Goal: Information Seeking & Learning: Learn about a topic

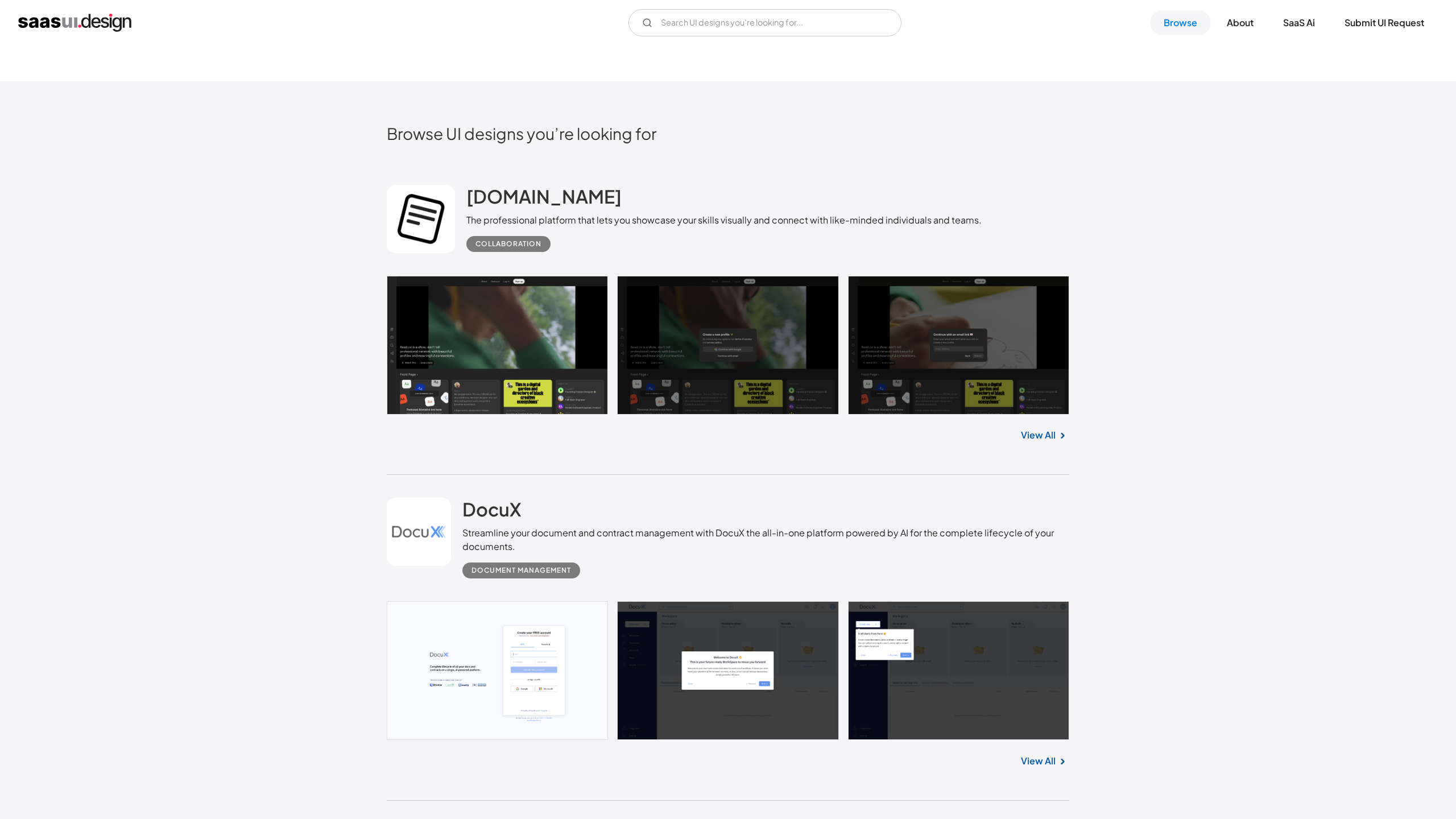
scroll to position [446, 0]
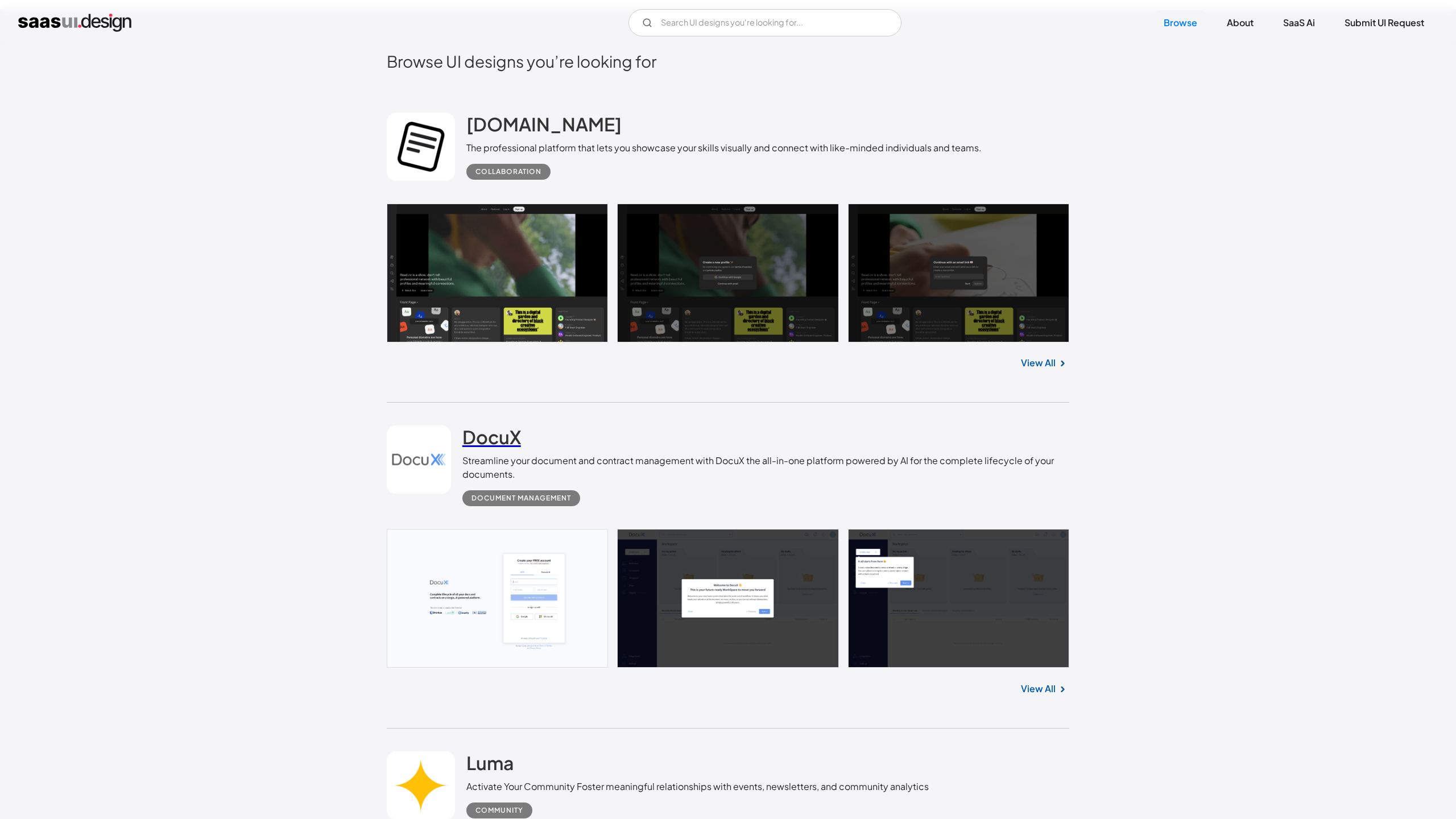
click at [496, 442] on h2 "DocuX" at bounding box center [492, 436] width 58 height 23
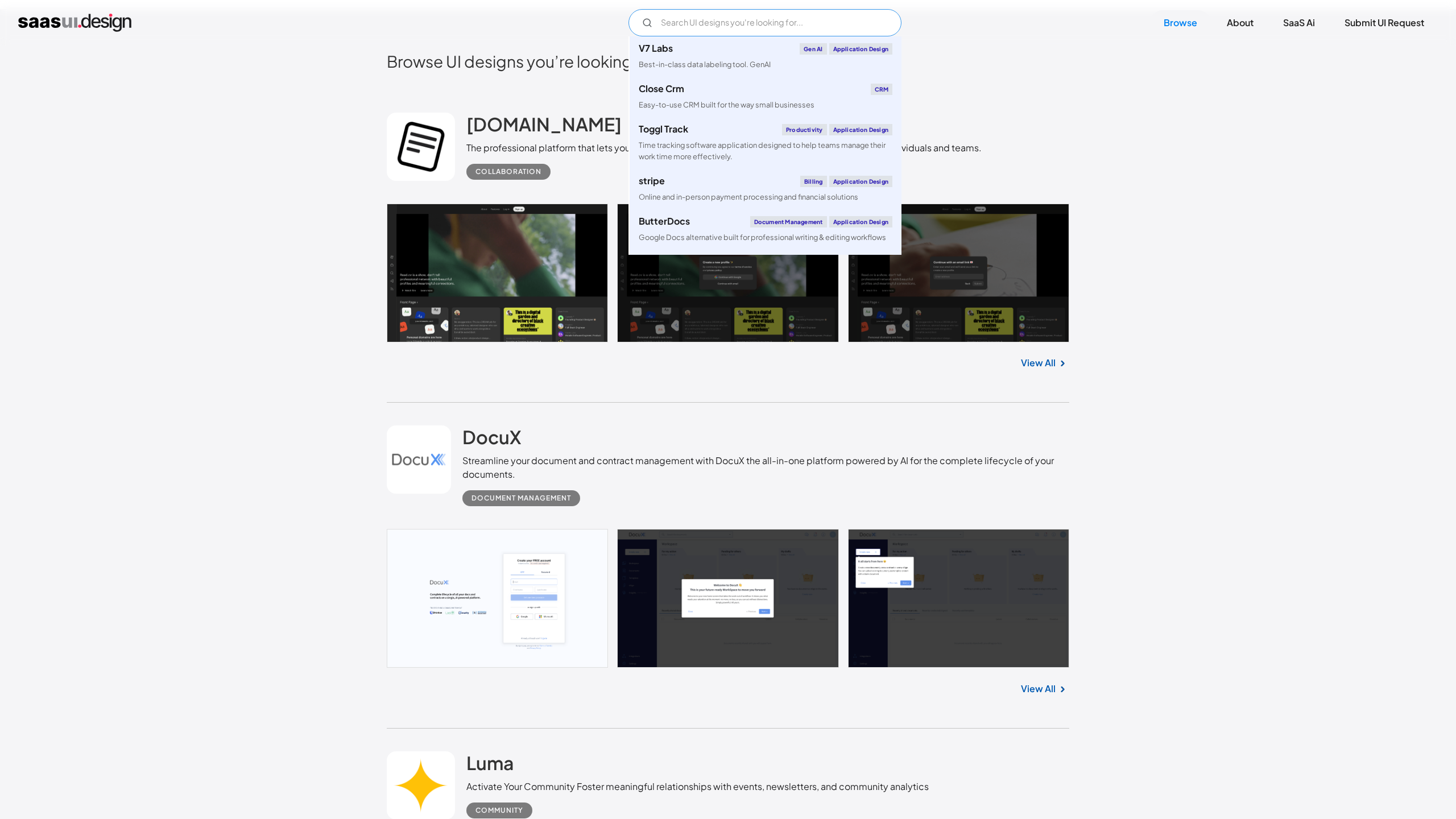
click at [684, 27] on input "Email Form" at bounding box center [765, 22] width 273 height 27
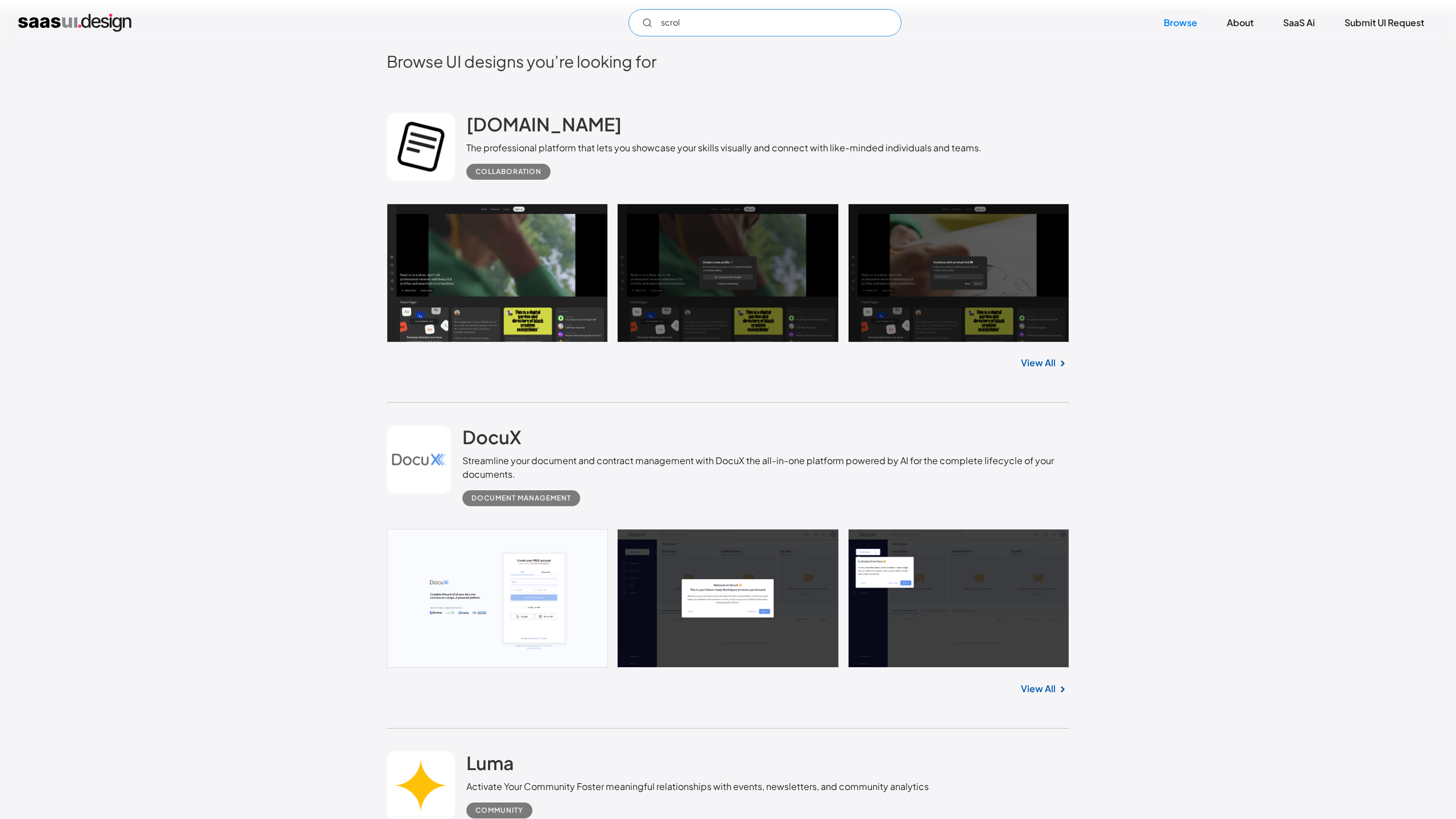
type input "scroll"
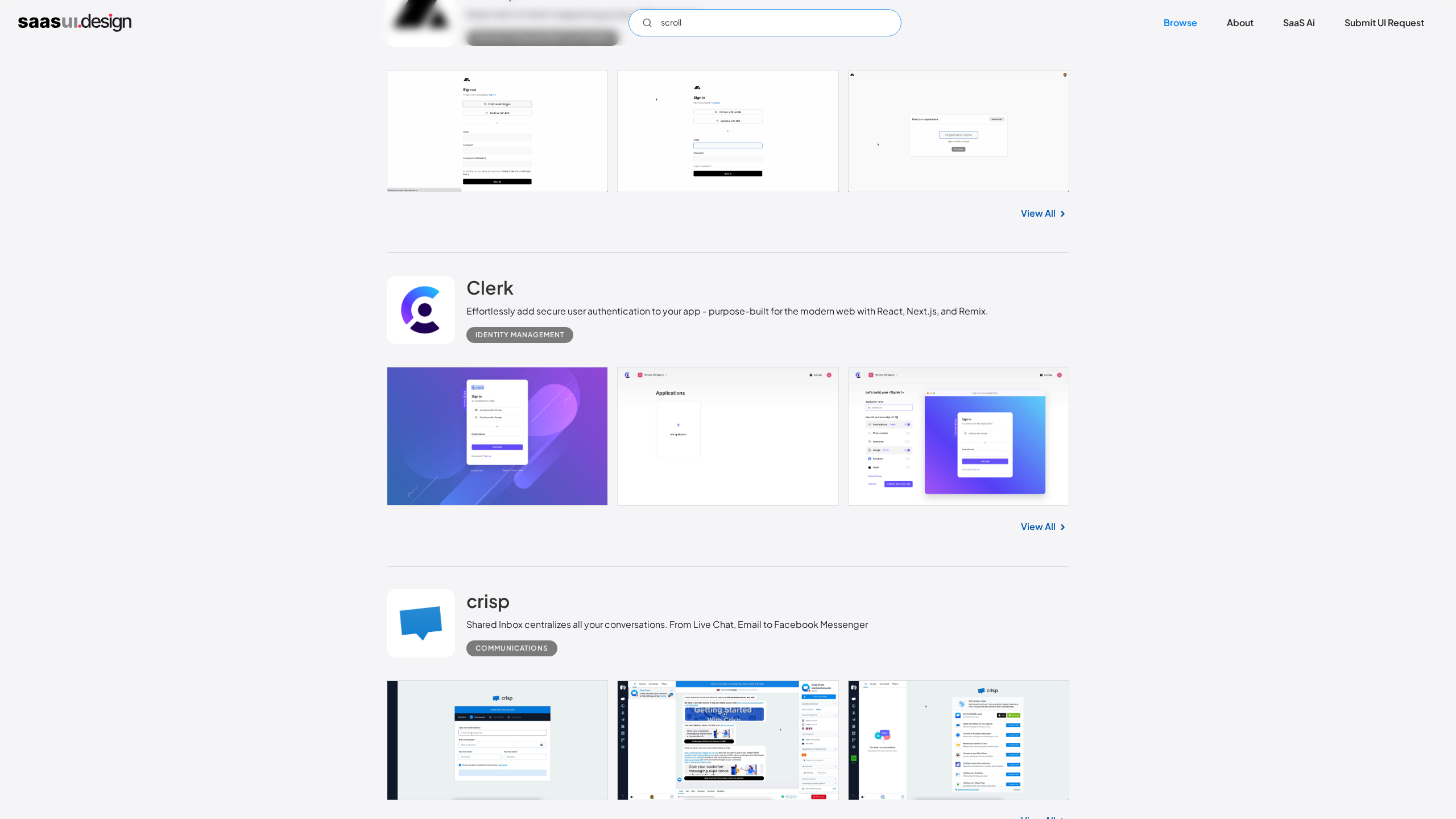
scroll to position [2519, 0]
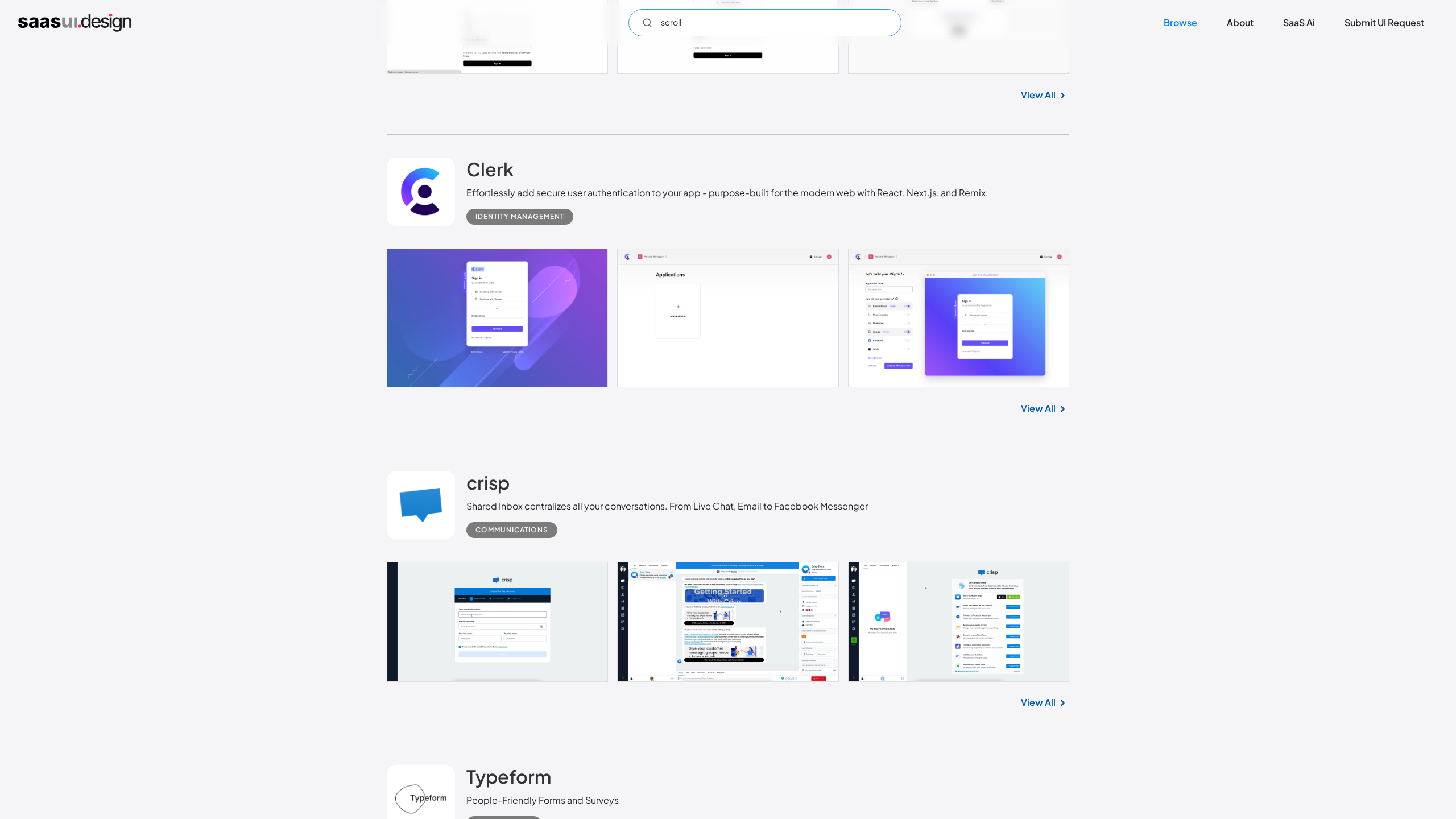
drag, startPoint x: 699, startPoint y: 29, endPoint x: 633, endPoint y: 29, distance: 66.0
click at [633, 29] on input "scroll" at bounding box center [765, 22] width 273 height 27
drag, startPoint x: 696, startPoint y: 26, endPoint x: 647, endPoint y: 26, distance: 49.0
click at [647, 26] on div "scroll" at bounding box center [765, 22] width 273 height 27
type input "d"
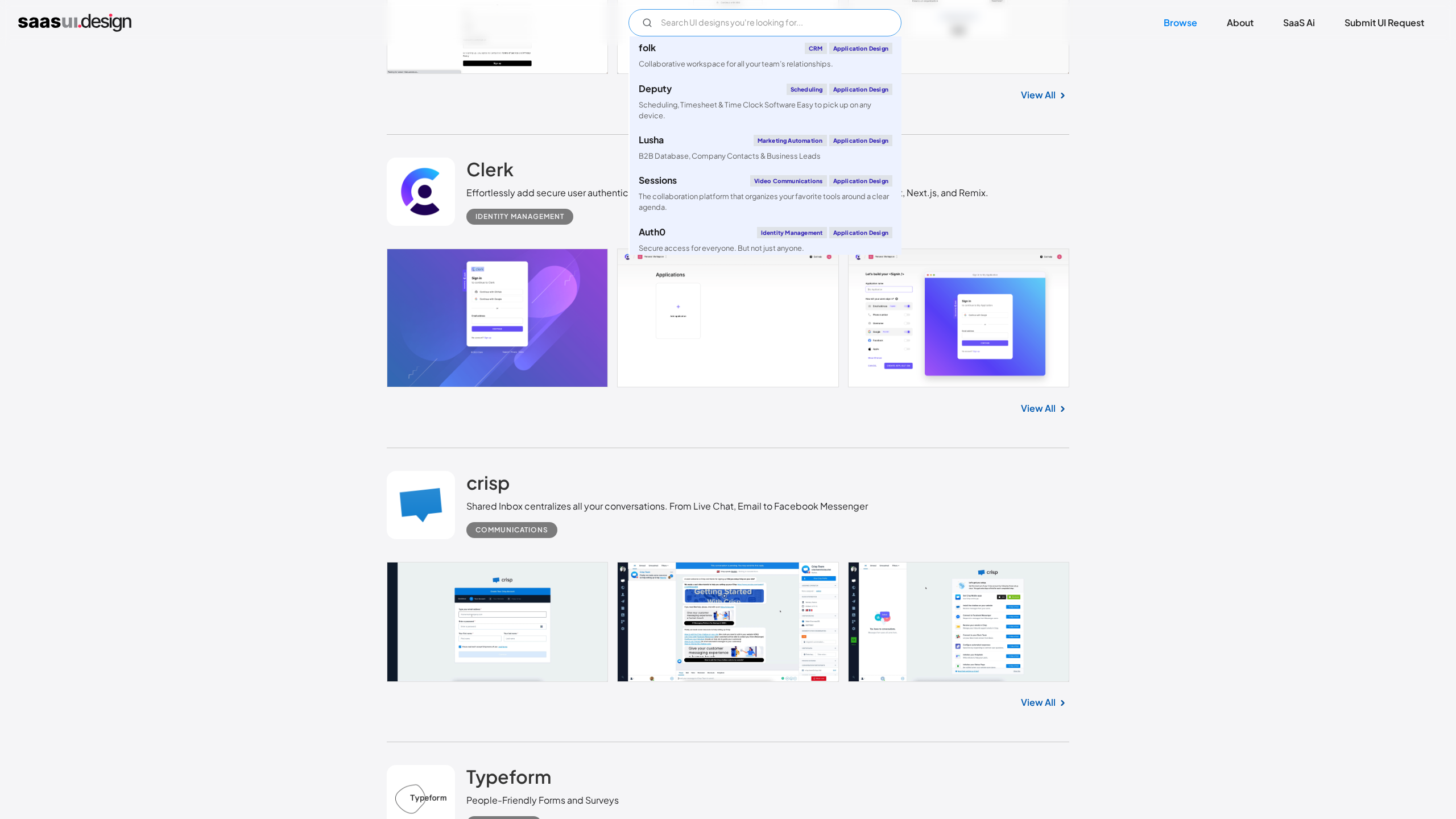
scroll to position [4388, 0]
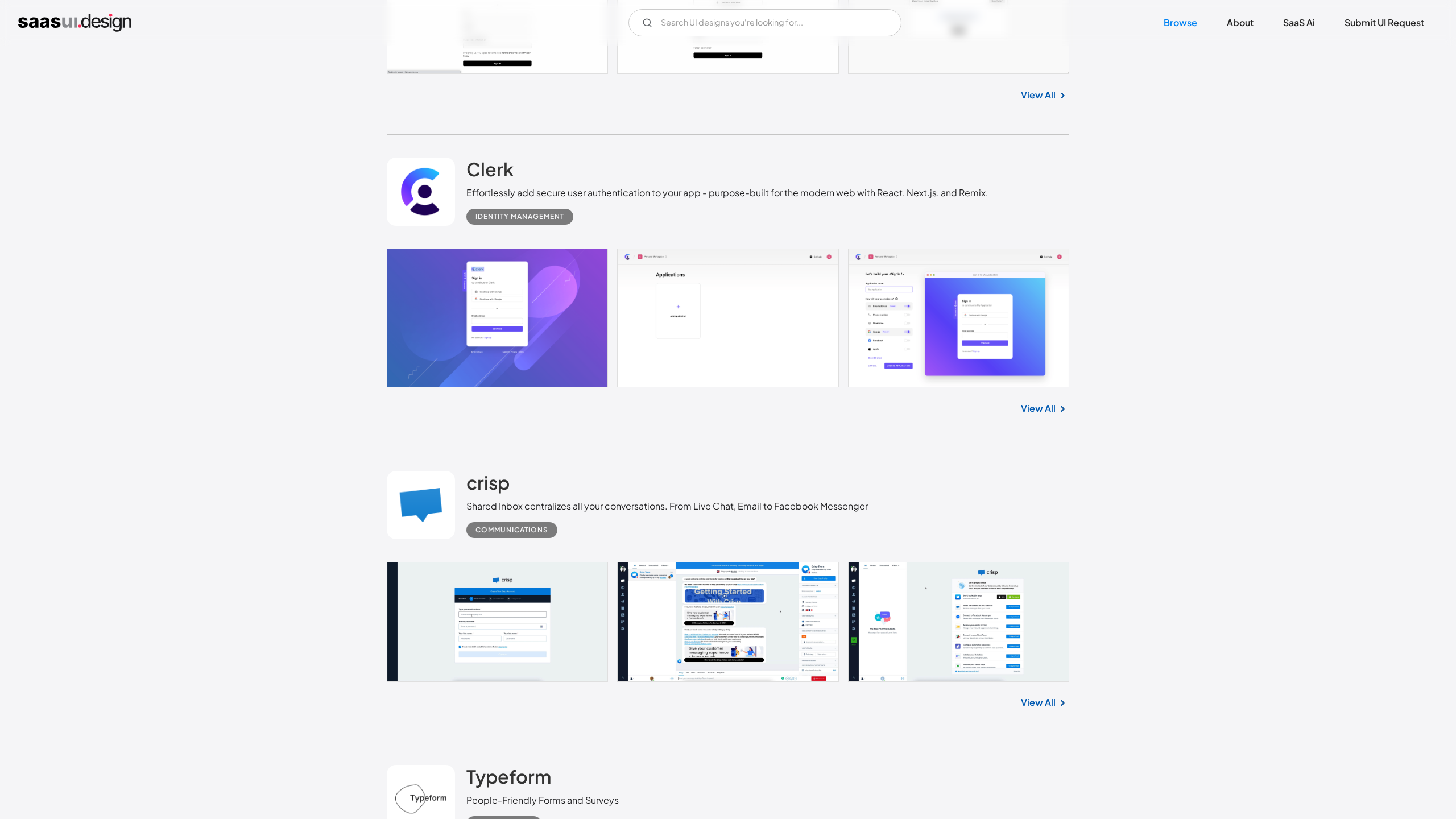
click at [1011, 150] on div "Clerk Effortlessly add secure user authentication to your app - purpose-built f…" at bounding box center [728, 191] width 683 height 114
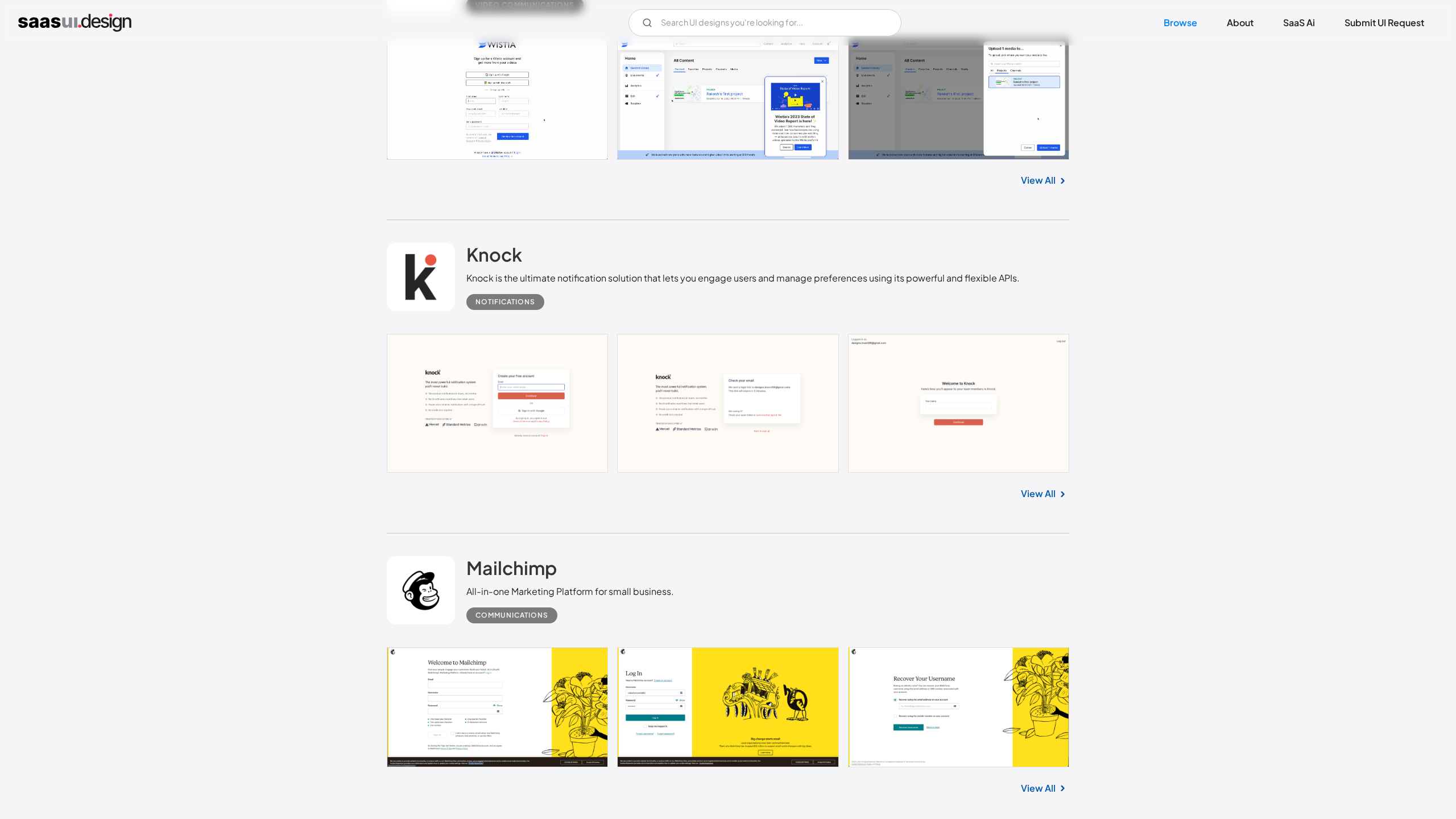
scroll to position [20779, 0]
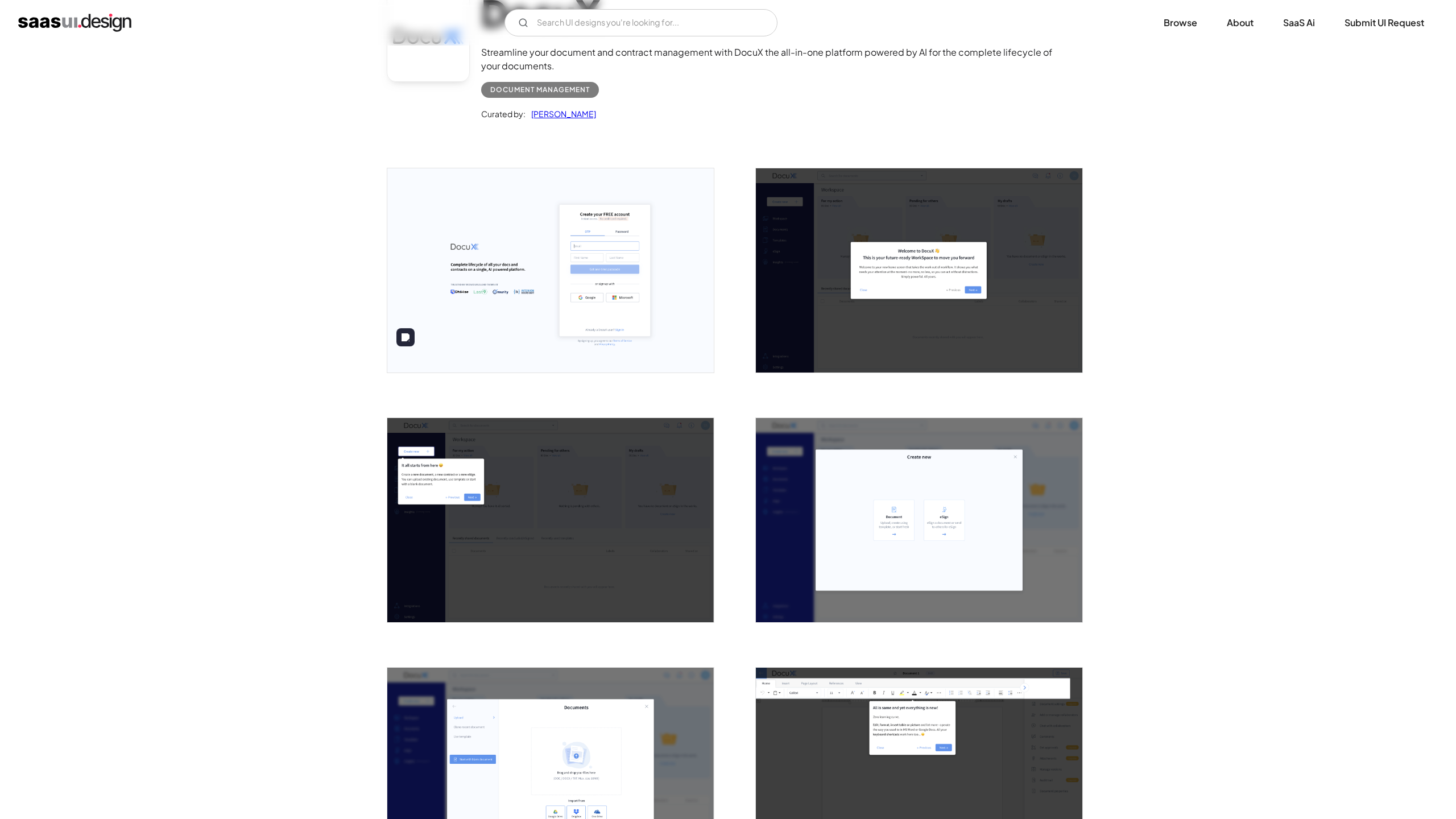
scroll to position [20, 0]
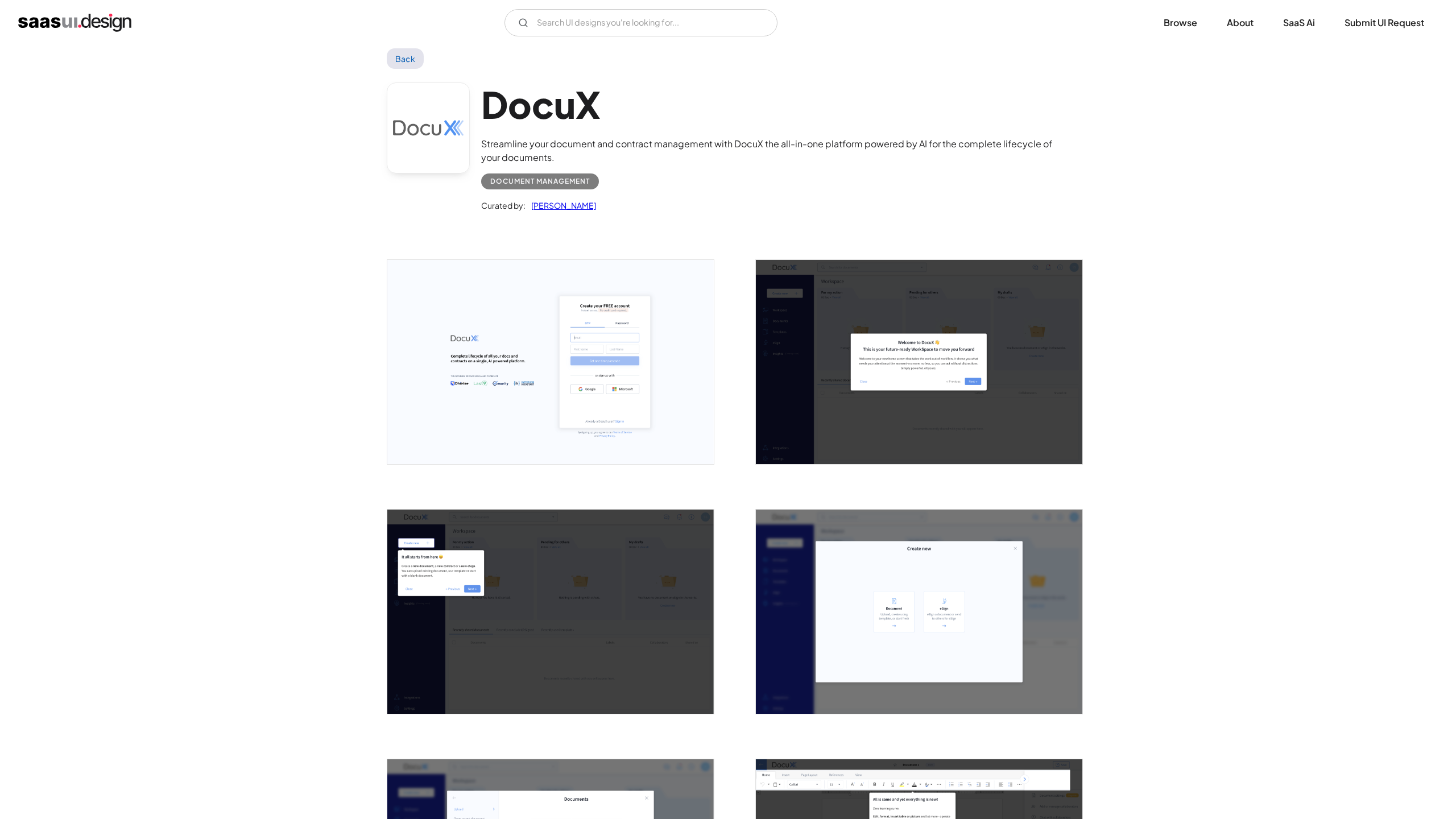
click at [560, 180] on div "Document Management" at bounding box center [540, 182] width 99 height 14
click at [633, 175] on div "Document Management" at bounding box center [776, 177] width 588 height 25
click at [564, 202] on link "Saurabh Sharma" at bounding box center [561, 205] width 71 height 14
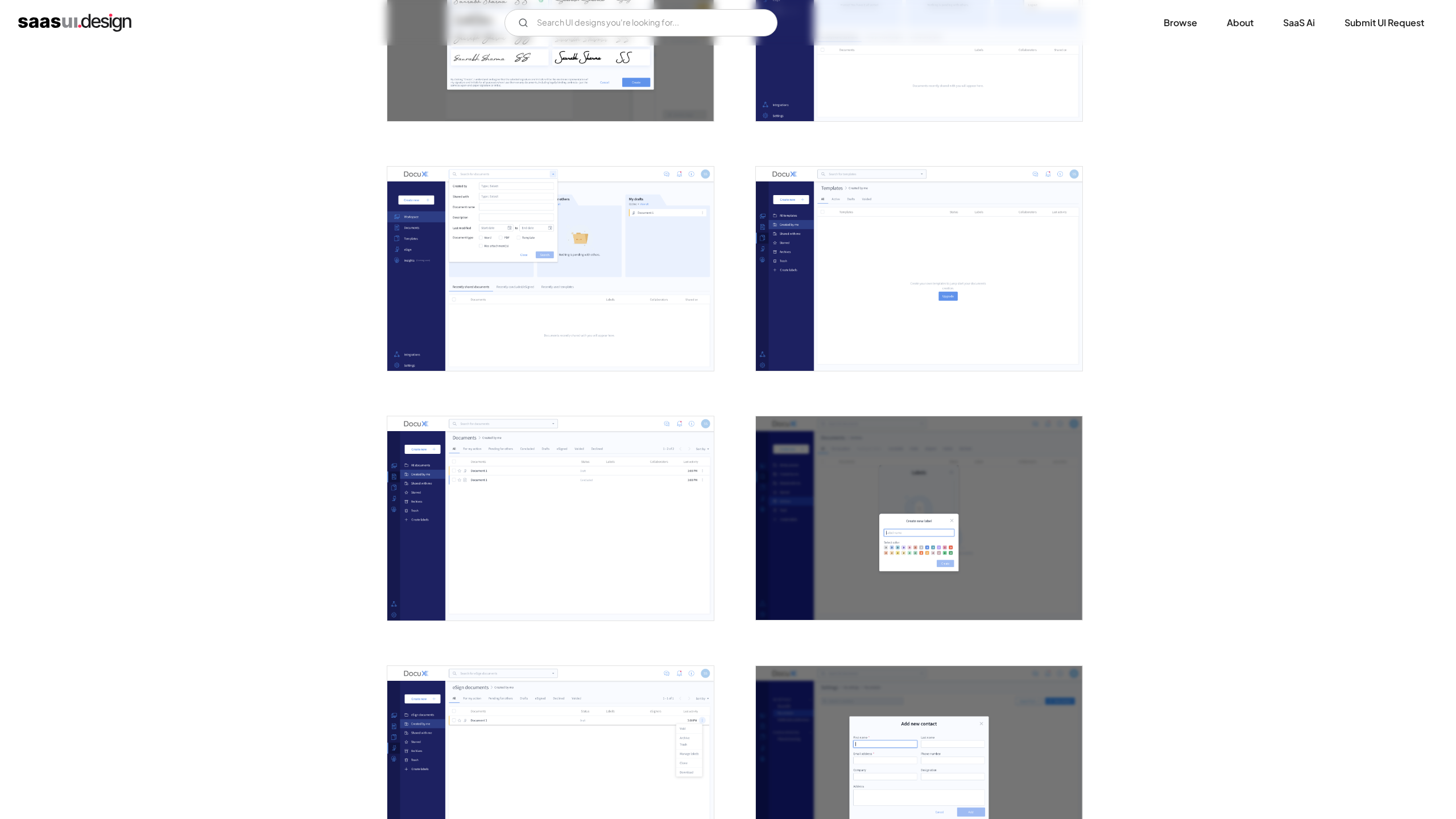
scroll to position [1650, 0]
